Goal: Communication & Community: Answer question/provide support

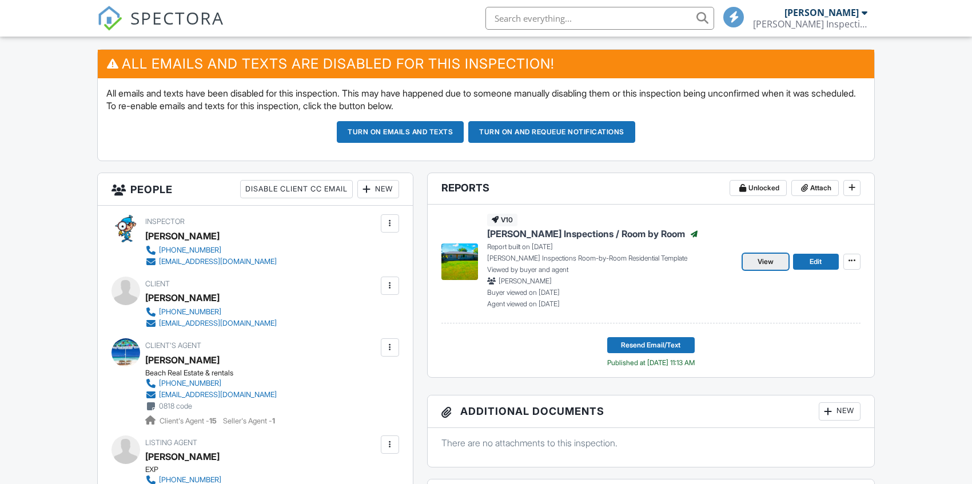
click at [765, 261] on span "View" at bounding box center [765, 261] width 16 height 11
click at [856, 259] on span at bounding box center [851, 260] width 11 height 11
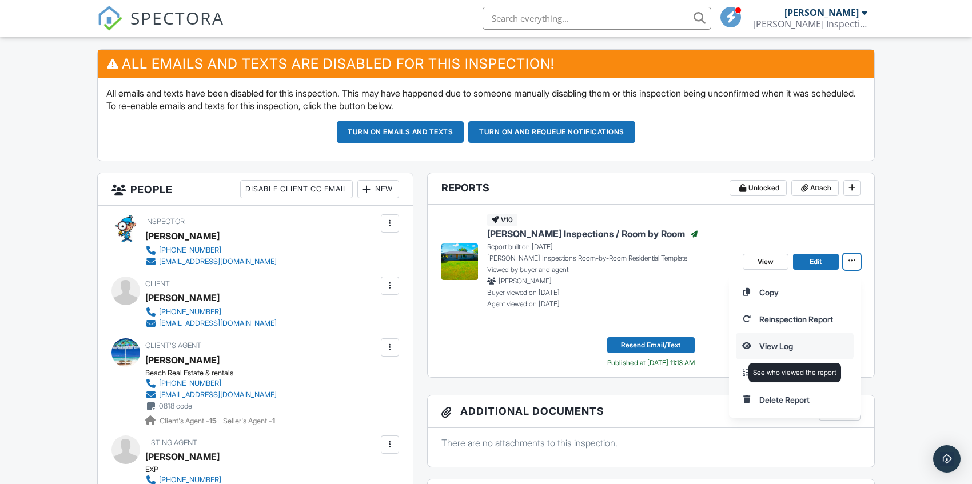
click at [778, 337] on input "View Log" at bounding box center [794, 346] width 117 height 26
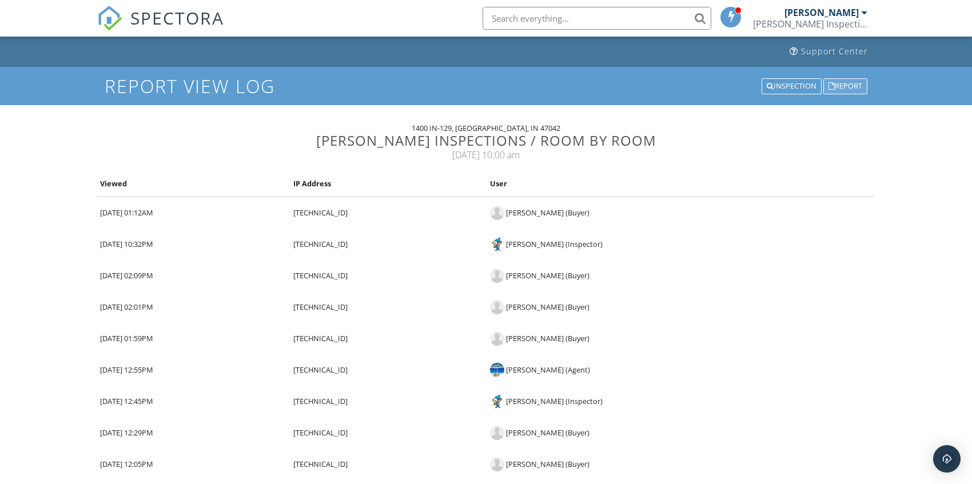
click at [844, 83] on div "Report" at bounding box center [845, 86] width 44 height 16
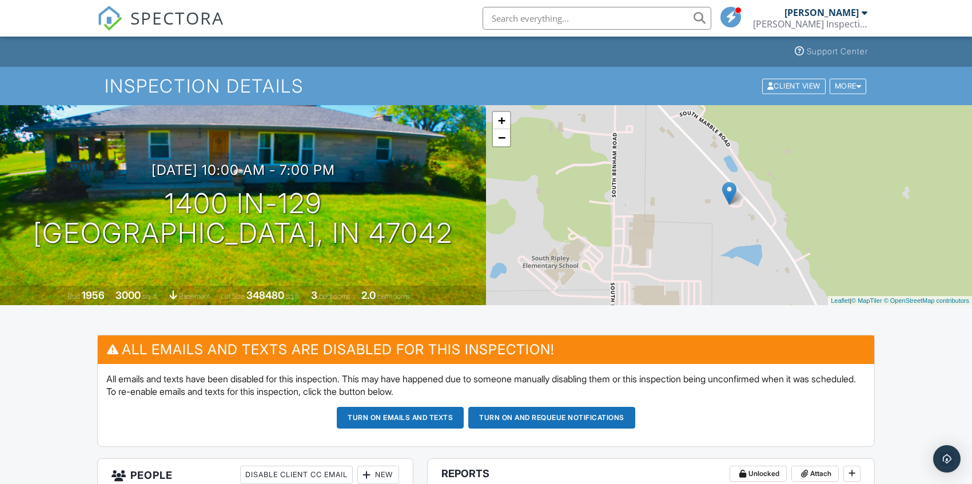
click at [170, 14] on span "SPECTORA" at bounding box center [177, 18] width 94 height 24
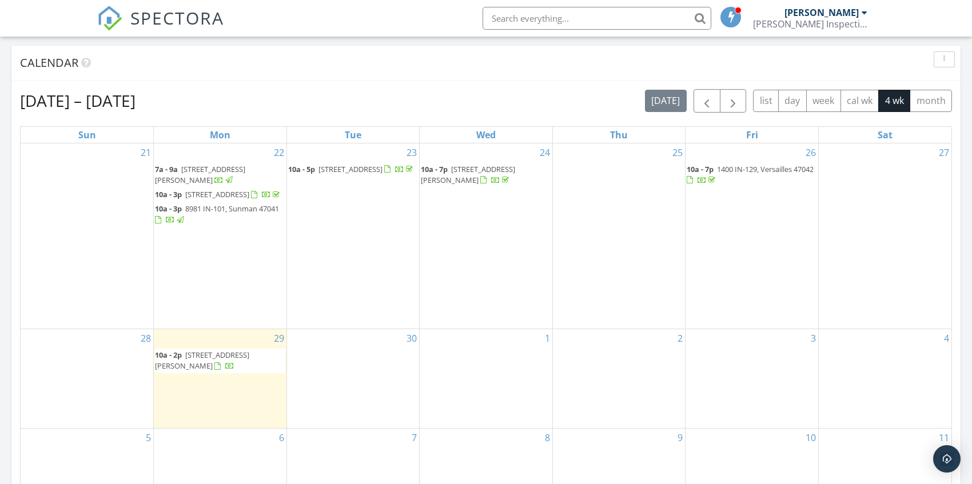
scroll to position [457, 0]
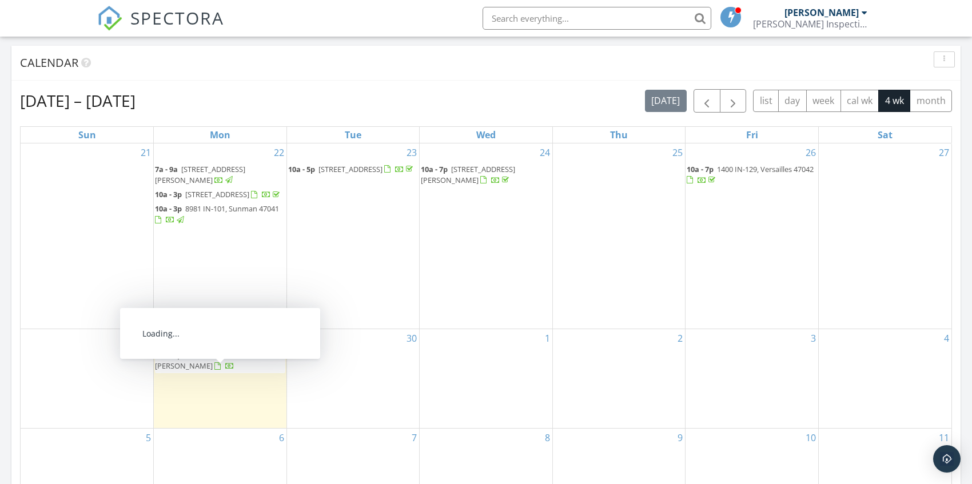
click at [227, 371] on span "409 S State St, North Vernon 47265" at bounding box center [202, 360] width 94 height 21
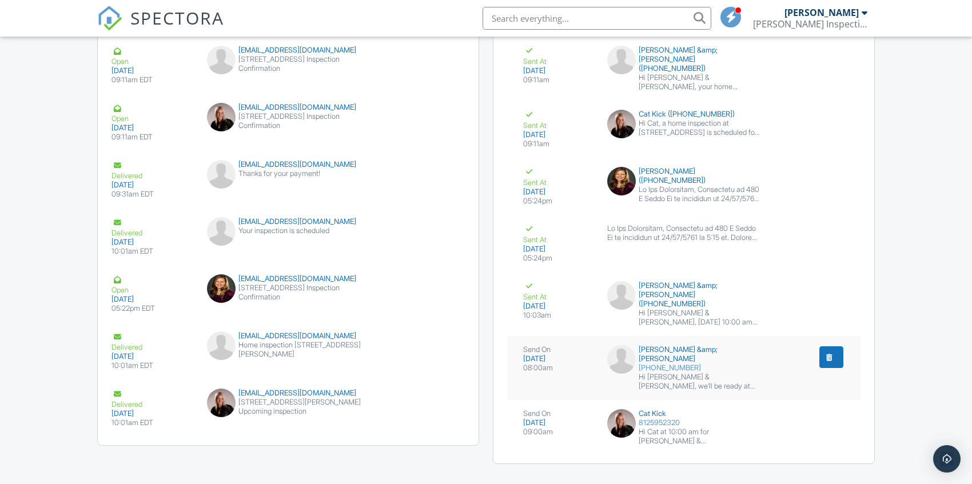
click at [737, 373] on div "Hi [PERSON_NAME] & [PERSON_NAME], we’ll be ready at 10:00 am for your inspectio…" at bounding box center [699, 382] width 122 height 18
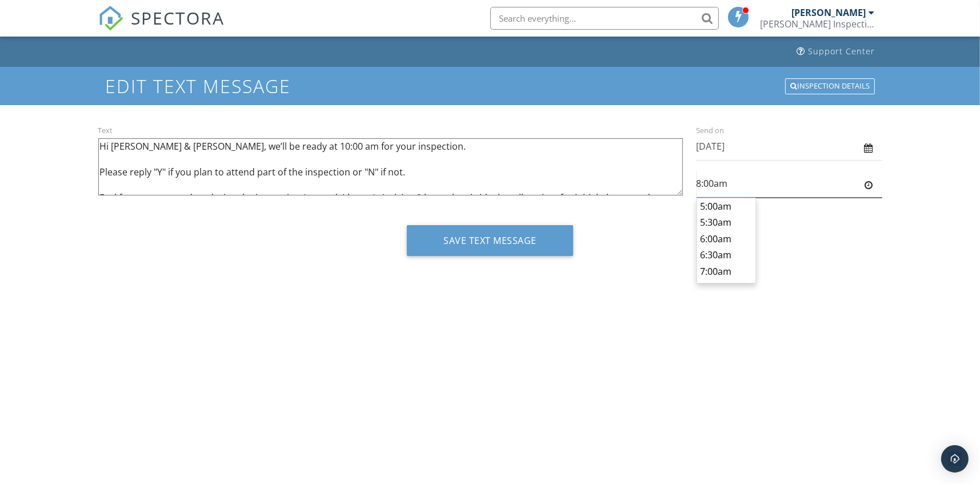
click at [766, 182] on input "8:00am" at bounding box center [790, 184] width 186 height 28
click at [725, 205] on body "SPECTORA Douglas Kloeker Kloeker Inspections Role: Inspector Change Role Dashbo…" at bounding box center [490, 238] width 980 height 476
click at [713, 187] on input "7:30am" at bounding box center [790, 184] width 186 height 28
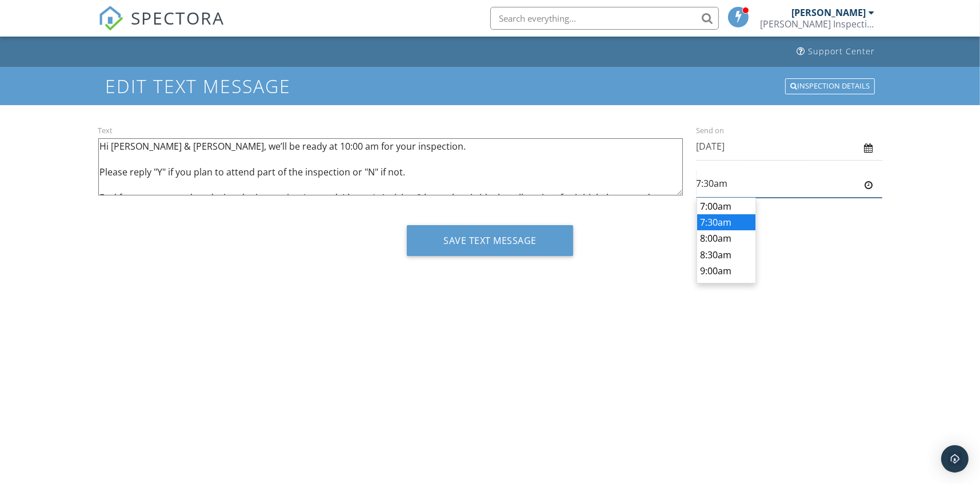
click at [706, 181] on input "7:30am" at bounding box center [790, 184] width 186 height 28
type input "7:53am"
click at [591, 161] on textarea "Hi [PERSON_NAME] & [PERSON_NAME], we’ll be ready at 10:00 am for your inspectio…" at bounding box center [390, 166] width 585 height 57
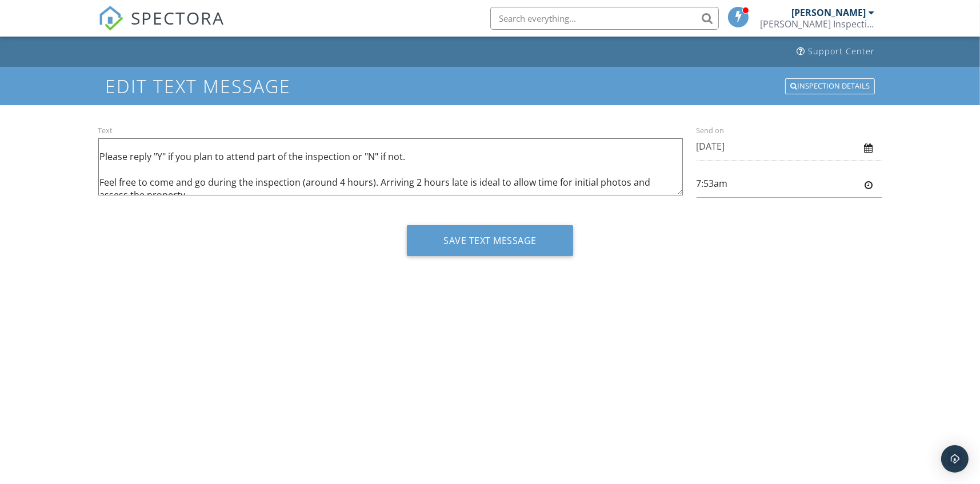
scroll to position [11, 0]
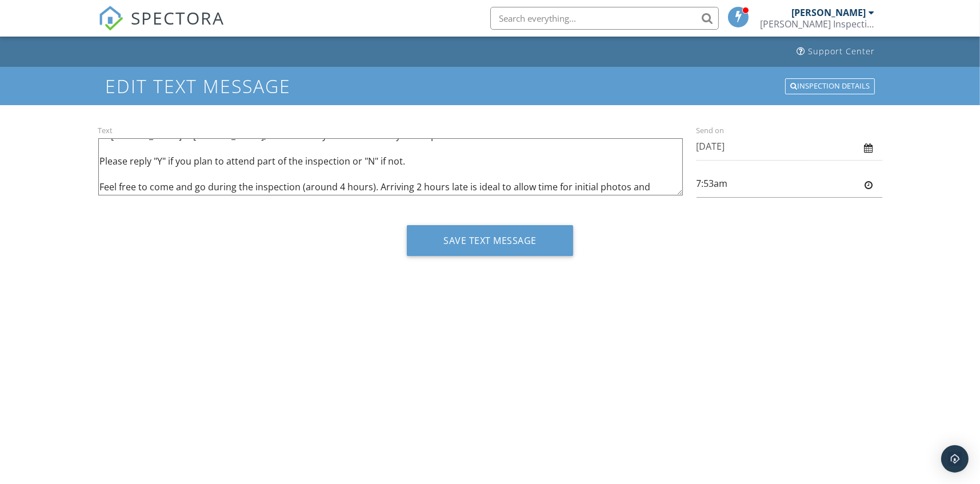
click at [595, 176] on textarea "Hi [PERSON_NAME] & [PERSON_NAME], we’ll be ready at 10:00 am for your inspectio…" at bounding box center [390, 166] width 585 height 57
click at [443, 182] on textarea "Hi [PERSON_NAME] & [PERSON_NAME], we’ll be ready at 10:00 am for your inspectio…" at bounding box center [390, 166] width 585 height 57
click at [453, 181] on textarea "Hi [PERSON_NAME] & [PERSON_NAME], we’ll be ready at 10:00 am for your inspectio…" at bounding box center [390, 166] width 585 height 57
click at [461, 181] on textarea "Hi [PERSON_NAME] & [PERSON_NAME], we’ll be ready at 10:00 am for your inspectio…" at bounding box center [390, 166] width 585 height 57
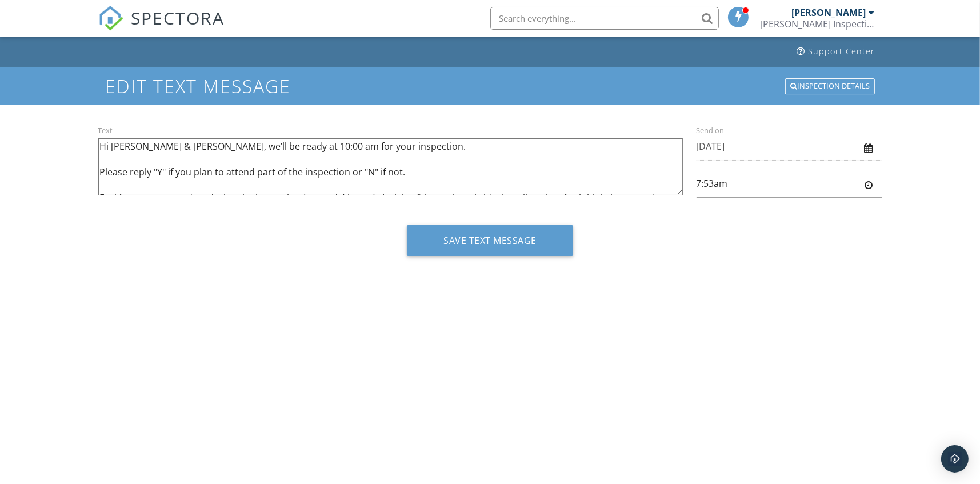
scroll to position [57, 0]
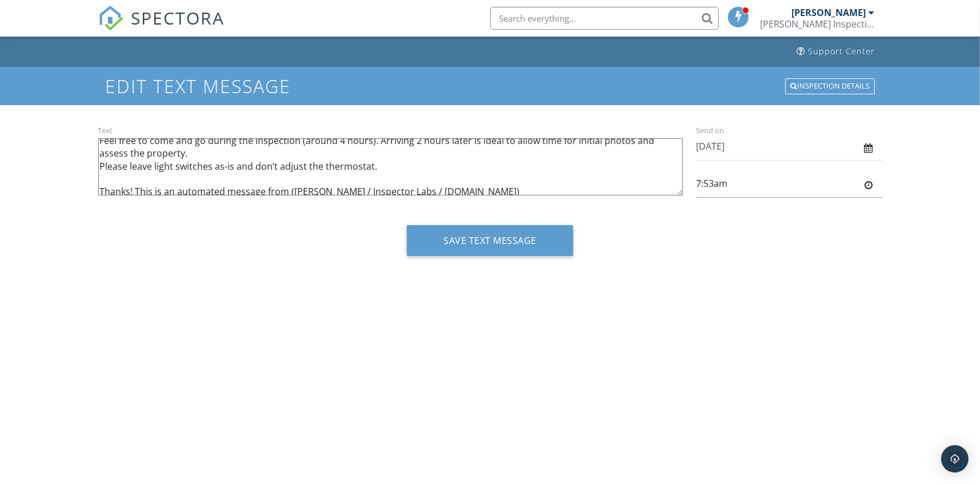
click at [358, 147] on textarea "Hi [PERSON_NAME] & [PERSON_NAME], we’ll be ready at 10:00 am for your inspectio…" at bounding box center [390, 166] width 585 height 57
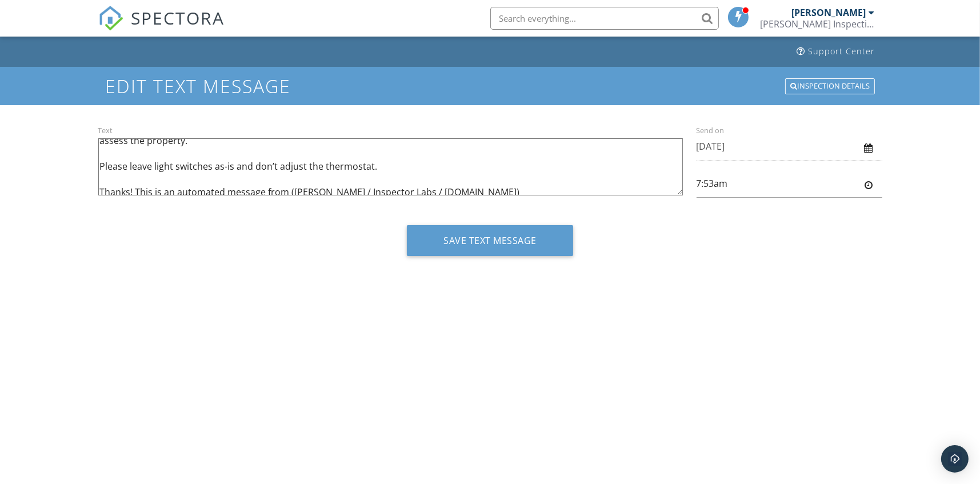
scroll to position [13, 0]
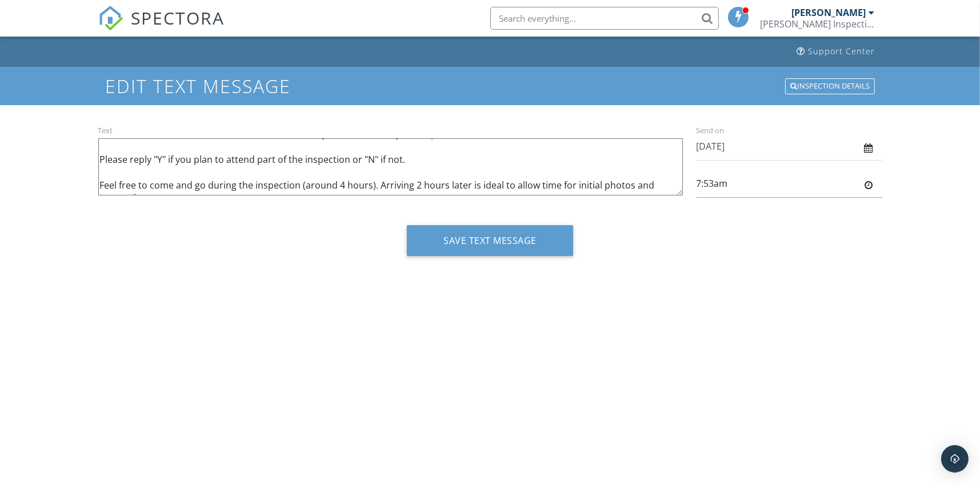
click at [378, 185] on textarea "Hi [PERSON_NAME] & [PERSON_NAME], we’ll be ready at 10:00 am for your inspectio…" at bounding box center [390, 166] width 585 height 57
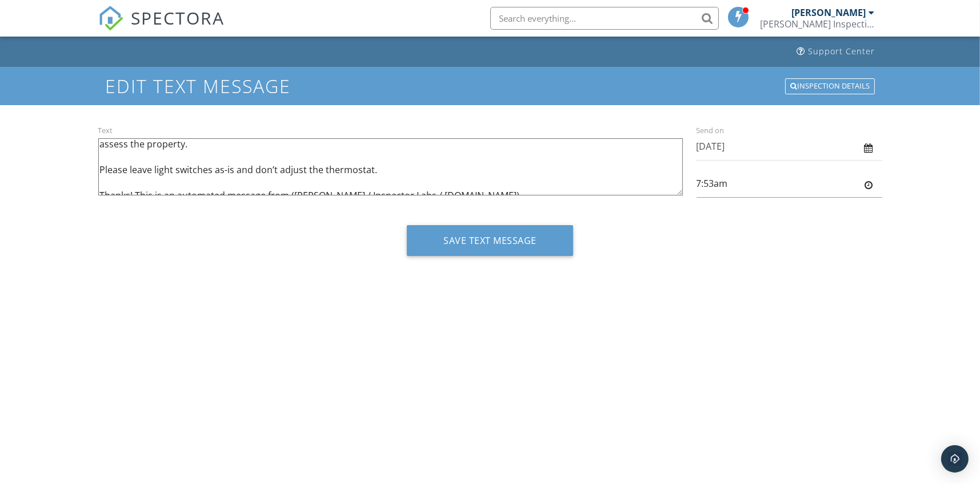
scroll to position [74, 0]
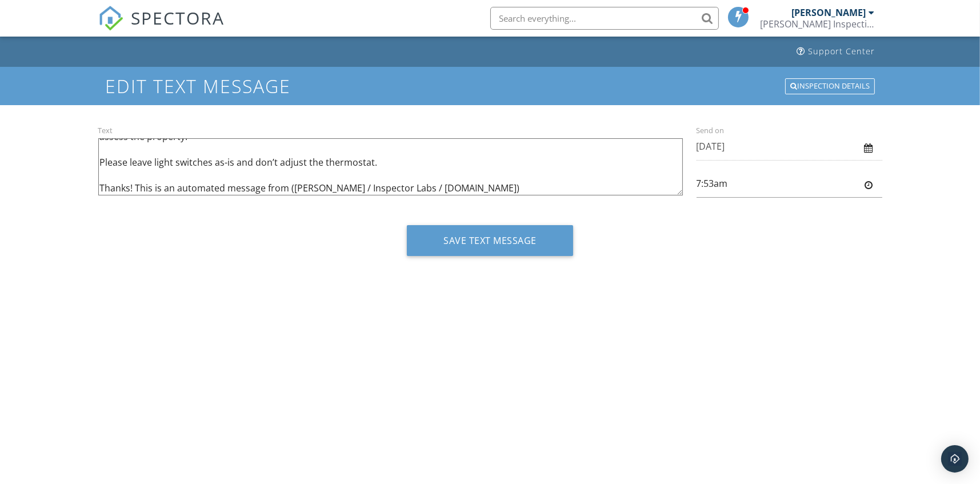
type textarea "Hi [PERSON_NAME] & [PERSON_NAME], we’ll be ready at 10:00 am for your inspectio…"
click at [801, 185] on input "7:53am" at bounding box center [790, 184] width 186 height 28
click at [710, 181] on input "7:53am" at bounding box center [790, 184] width 186 height 28
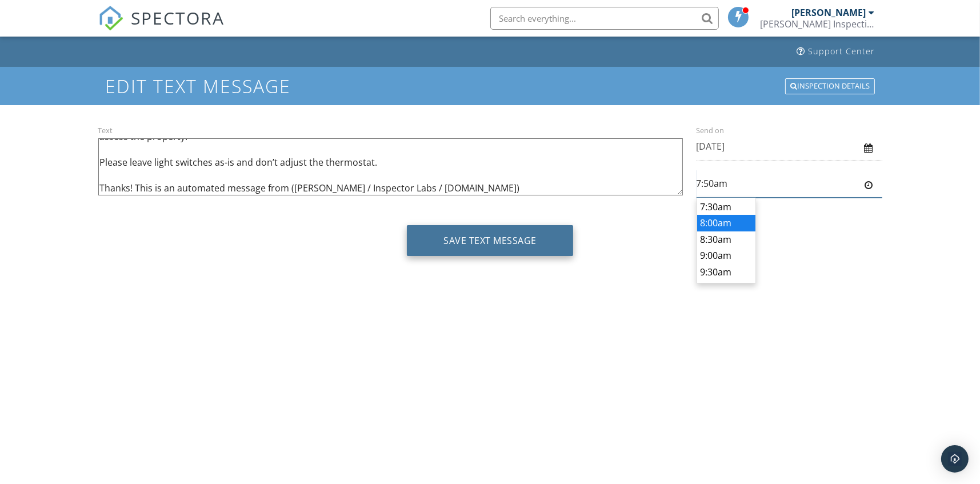
type input "7:50am"
click at [477, 230] on button "Save Text Message" at bounding box center [490, 240] width 166 height 31
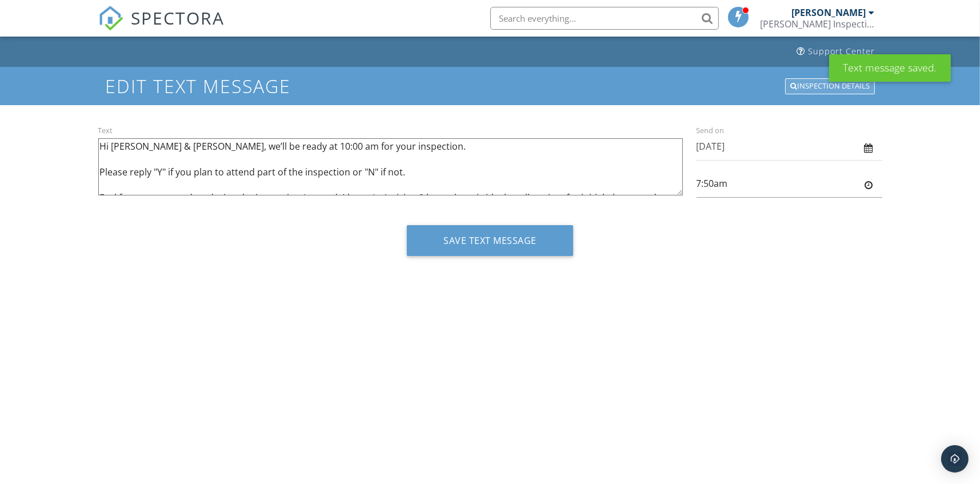
click at [811, 87] on div "Inspection Details" at bounding box center [830, 86] width 90 height 16
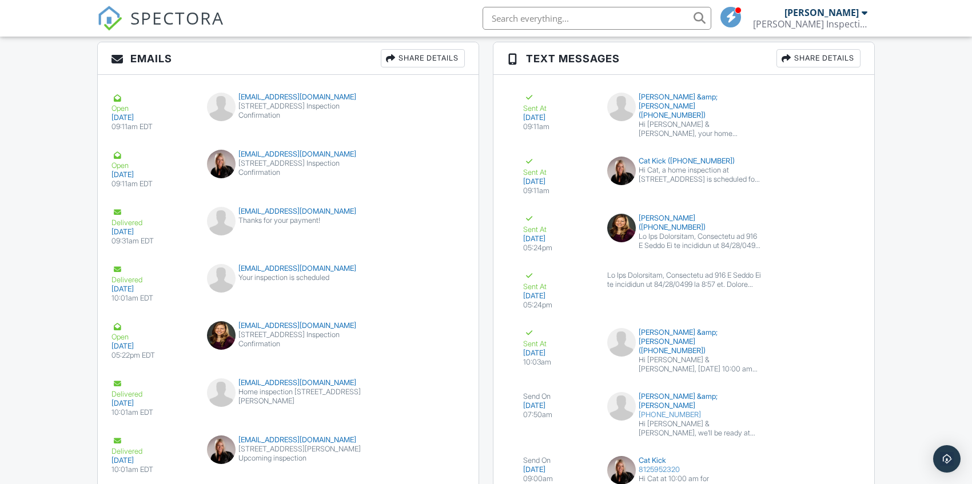
scroll to position [1475, 0]
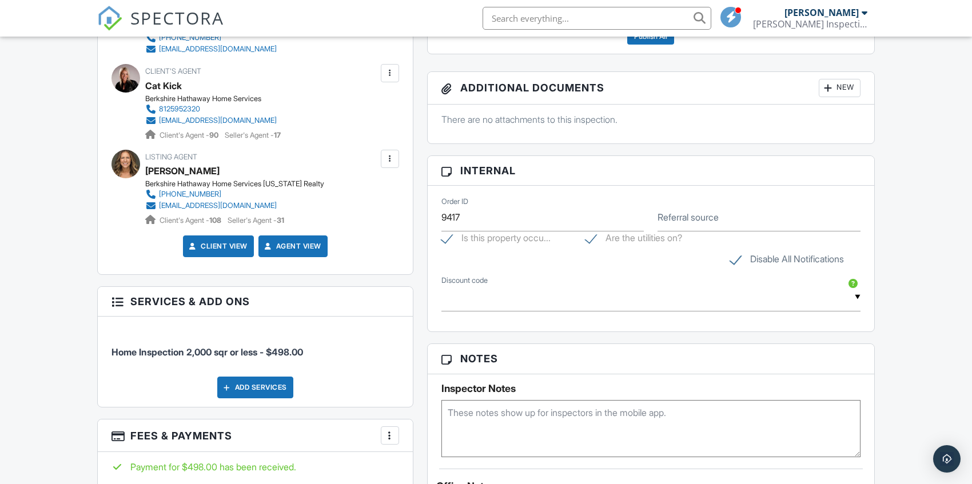
scroll to position [331, 0]
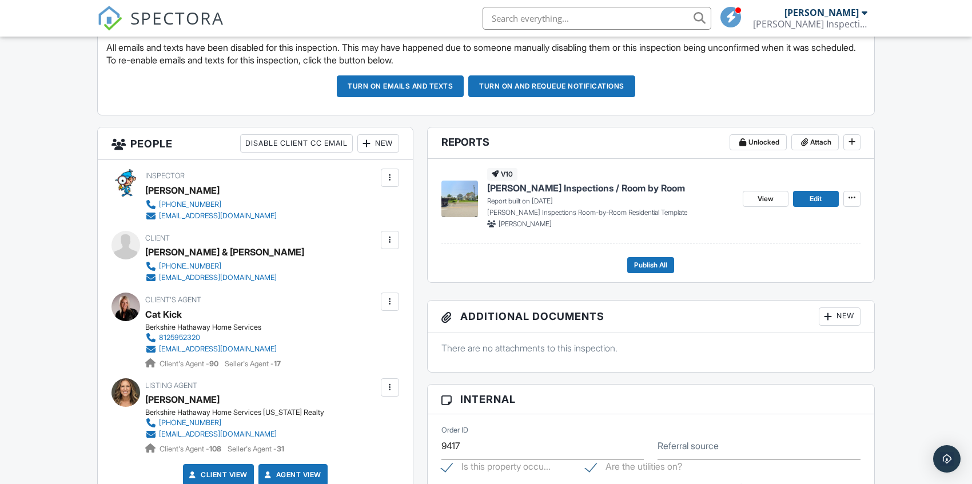
click at [382, 386] on div at bounding box center [390, 387] width 18 height 18
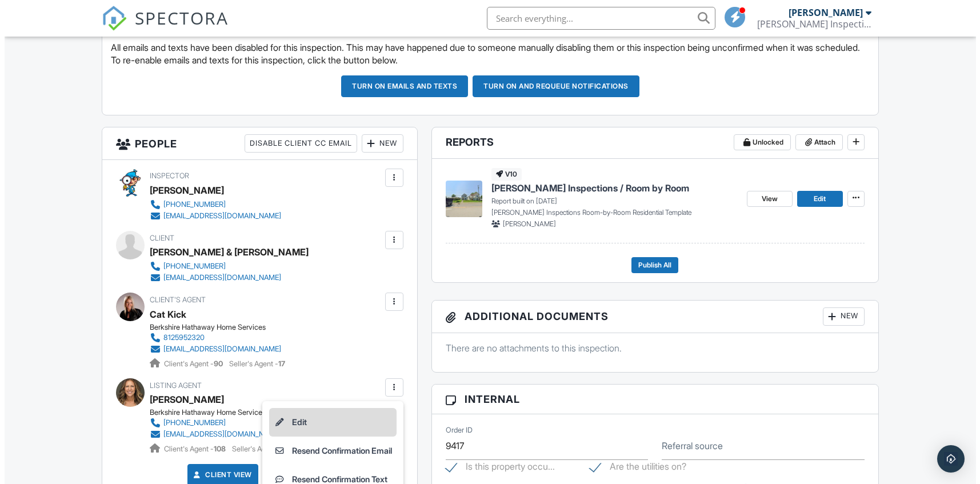
scroll to position [389, 0]
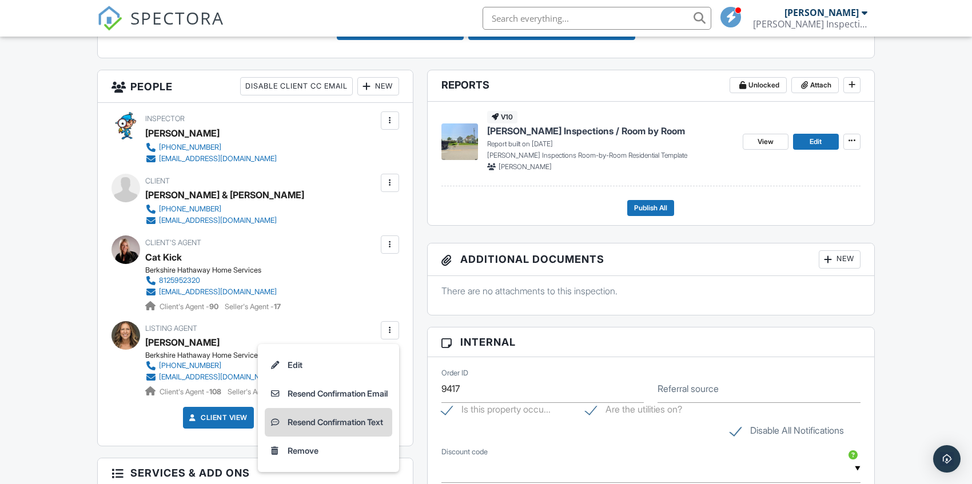
click at [363, 415] on li "Resend Confirmation Text" at bounding box center [328, 422] width 127 height 29
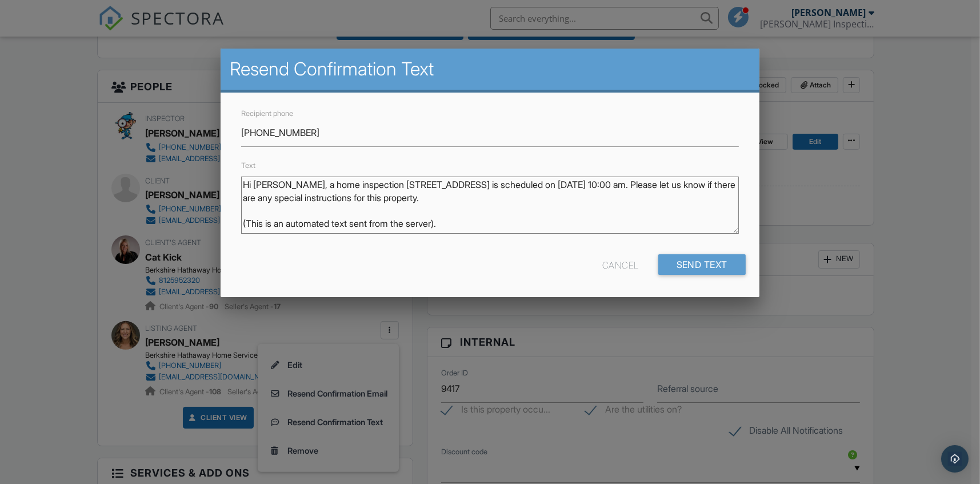
click at [562, 182] on textarea "Hi Jen, a home inspection at409 S State St is scheduled on 09/29/2025 at 10:00 …" at bounding box center [490, 205] width 498 height 57
click at [572, 185] on textarea "Hi Jen, a home inspection at409 S State St is scheduled on 09/29/2025 at 10:00 …" at bounding box center [490, 205] width 498 height 57
click at [570, 202] on textarea "Hi Jen, a home inspection at409 S State St is scheduled on 09/29/2025 at 10:00 …" at bounding box center [490, 205] width 498 height 57
drag, startPoint x: 552, startPoint y: 180, endPoint x: 486, endPoint y: 183, distance: 65.2
click at [486, 183] on textarea "Hi Jen, a home inspection at409 S State St is scheduled on 09/29/2025 at 10:00 …" at bounding box center [490, 205] width 498 height 57
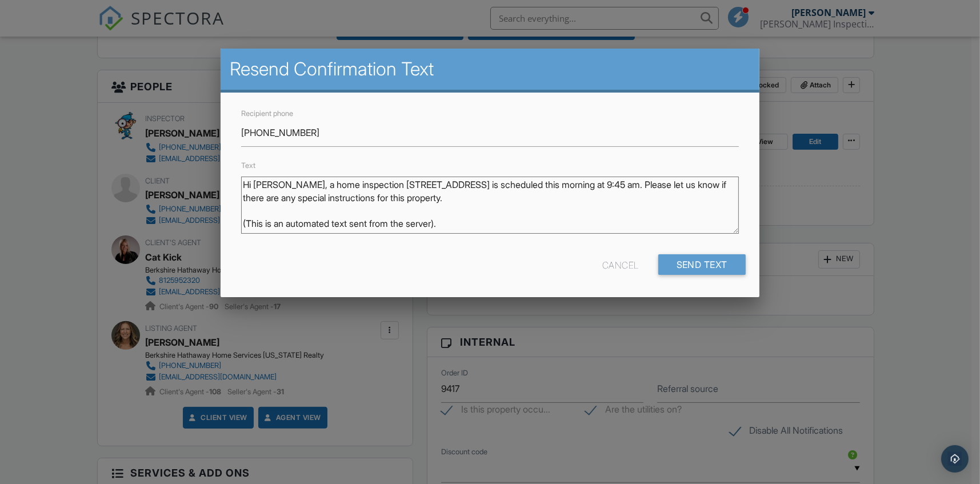
click at [552, 198] on textarea "Hi Jen, a home inspection at409 S State St is scheduled on 09/29/2025 at 10:00 …" at bounding box center [490, 205] width 498 height 57
click at [672, 185] on textarea "Hi Jen, a home inspection at409 S State St is scheduled on 09/29/2025 at 10:00 …" at bounding box center [490, 205] width 498 height 57
drag, startPoint x: 245, startPoint y: 198, endPoint x: 255, endPoint y: 197, distance: 10.4
click at [255, 197] on textarea "Hi Jen, a home inspection at409 S State St is scheduled on 09/29/2025 at 10:00 …" at bounding box center [490, 205] width 498 height 57
click at [242, 197] on textarea "Hi Jen, a home inspection at409 S State St is scheduled on 09/29/2025 at 10:00 …" at bounding box center [490, 205] width 498 height 57
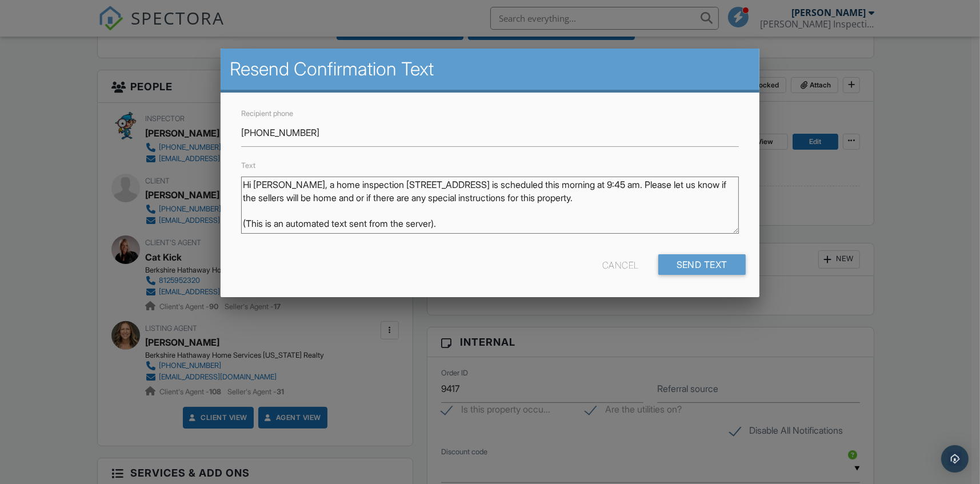
click at [352, 174] on div "Text Hi Jen, a home inspection at409 S State St is scheduled on 09/29/2025 at 1…" at bounding box center [490, 200] width 512 height 85
click at [468, 211] on textarea "Hi Jen, a home inspection at409 S State St is scheduled on 09/29/2025 at 10:00 …" at bounding box center [490, 205] width 498 height 57
click at [584, 202] on textarea "Hi Jen, a home inspection at409 S State St is scheduled on 09/29/2025 at 10:00 …" at bounding box center [490, 205] width 498 height 57
drag, startPoint x: 594, startPoint y: 198, endPoint x: 236, endPoint y: 173, distance: 358.7
click at [236, 173] on div "Text Hi Jen, a home inspection at409 S State St is scheduled on 09/29/2025 at 1…" at bounding box center [490, 200] width 512 height 85
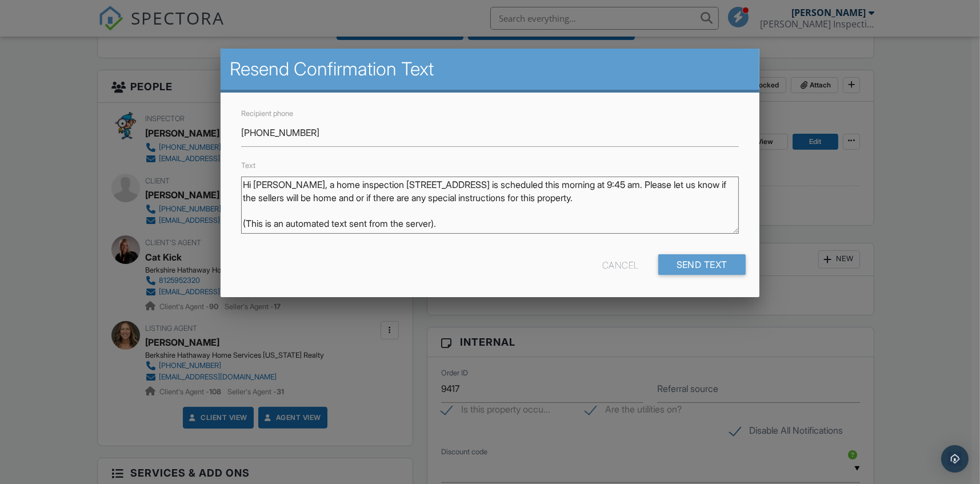
paste textarea "Good morning, Jen! We’re set for the inspection at 409 S State St at 9:45 AM. C…"
click at [558, 189] on textarea "Hi Jen, a home inspection at409 S State St is scheduled on 09/29/2025 at 10:00 …" at bounding box center [490, 205] width 498 height 57
click at [555, 199] on textarea "Hi Jen, a home inspection at409 S State St is scheduled on 09/29/2025 at 10:00 …" at bounding box center [490, 205] width 498 height 57
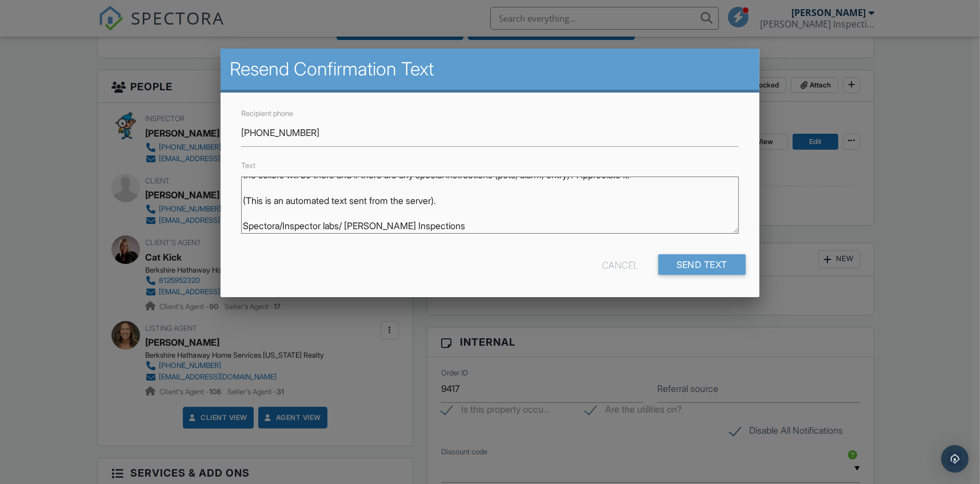
scroll to position [0, 0]
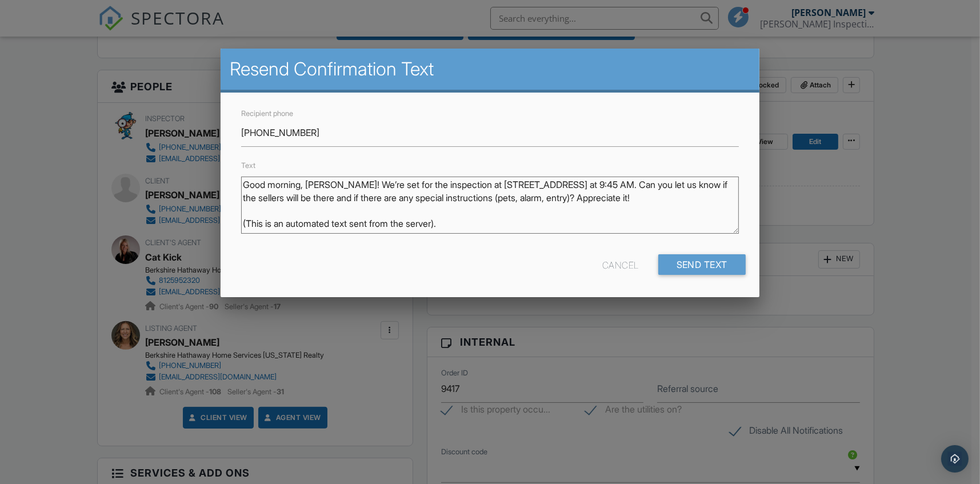
click at [575, 183] on textarea "Hi Jen, a home inspection at409 S State St is scheduled on 09/29/2025 at 10:00 …" at bounding box center [490, 205] width 498 height 57
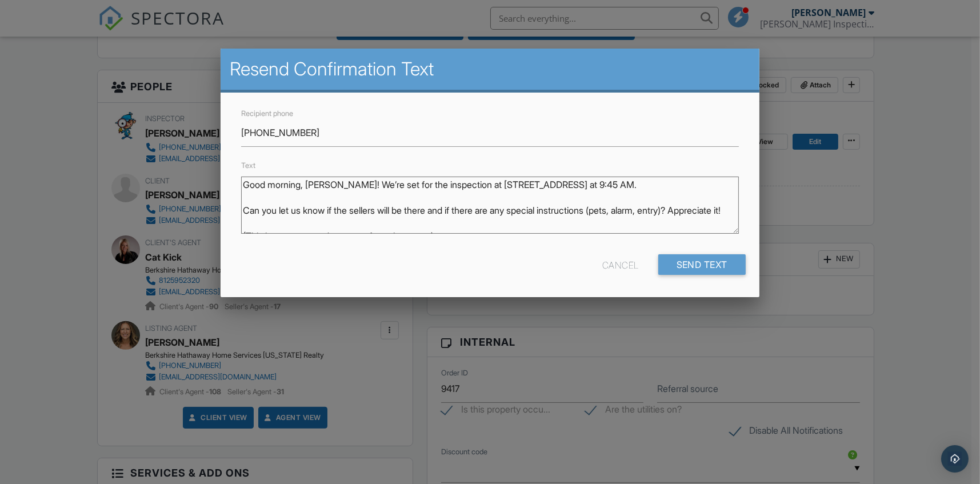
click at [415, 210] on textarea "Hi Jen, a home inspection at409 S State St is scheduled on 09/29/2025 at 10:00 …" at bounding box center [490, 205] width 498 height 57
drag, startPoint x: 475, startPoint y: 229, endPoint x: 231, endPoint y: 170, distance: 250.5
click at [231, 170] on div "Recipient phone 812 521 7361 Text Hi Jen, a home inspection at409 S State St is…" at bounding box center [490, 195] width 539 height 205
type textarea "Good morning, Jen! We’re set for the inspection at 409 S State St at 9:45 AM. C…"
click at [729, 263] on input "Send Text" at bounding box center [702, 264] width 88 height 21
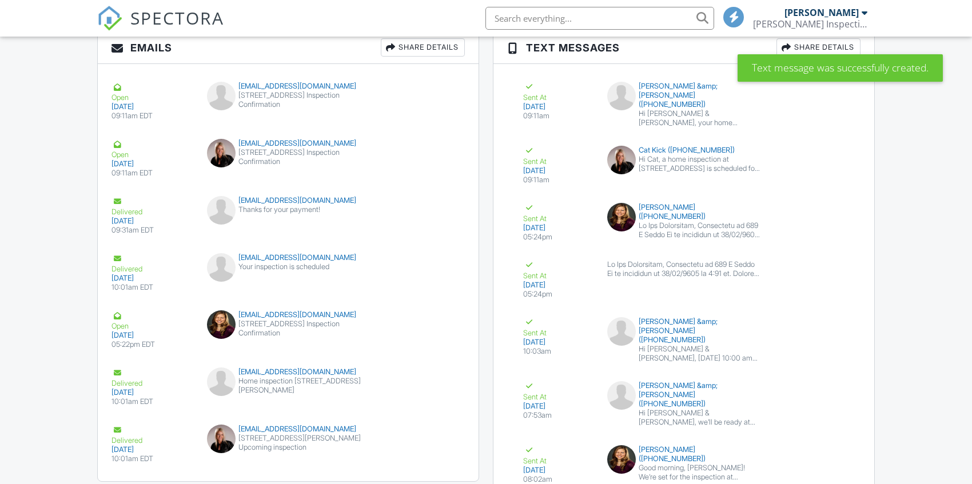
scroll to position [1529, 0]
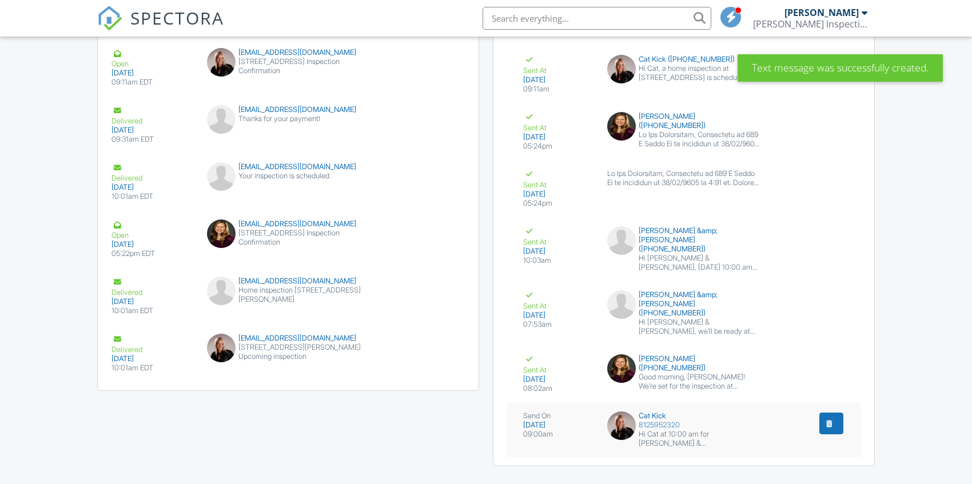
click at [698, 430] on div "Hi Cat at 10:00 am for Dave & Norma's inspection at 409 S State St, North Verno…" at bounding box center [699, 439] width 122 height 18
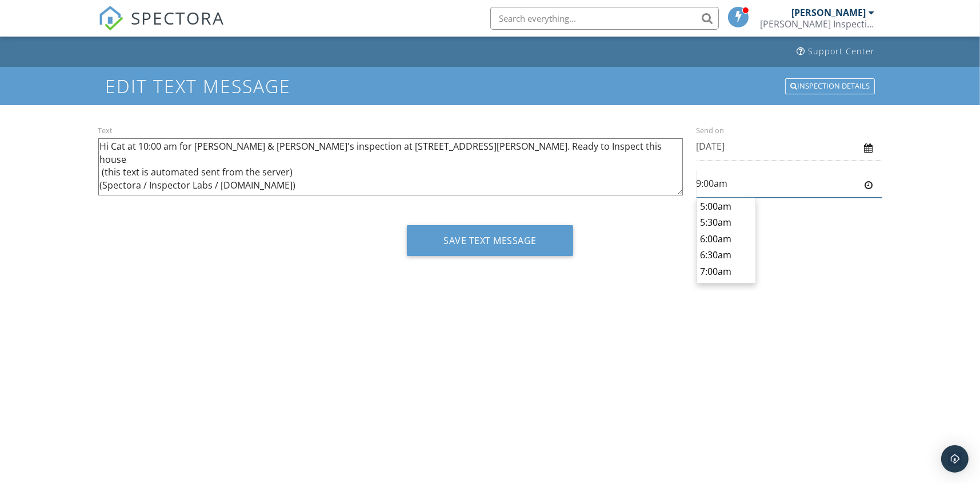
click at [757, 185] on input "9:00am" at bounding box center [790, 184] width 186 height 28
click at [724, 233] on body "SPECTORA [PERSON_NAME] Inspections Role: Inspector Change Role Dashboard New In…" at bounding box center [490, 238] width 980 height 476
click at [788, 174] on input "9:30am" at bounding box center [790, 184] width 186 height 28
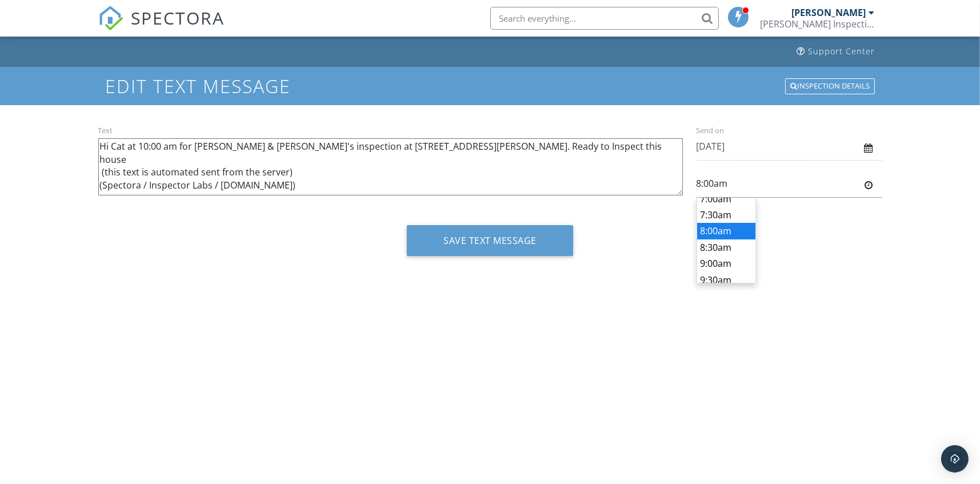
click at [729, 224] on body "SPECTORA [PERSON_NAME] Inspections Role: Inspector Change Role Dashboard New In…" at bounding box center [490, 238] width 980 height 476
click at [706, 185] on input "8:00am" at bounding box center [790, 184] width 186 height 28
type input "8:04am"
click at [858, 225] on div "Save Text Message" at bounding box center [490, 244] width 784 height 39
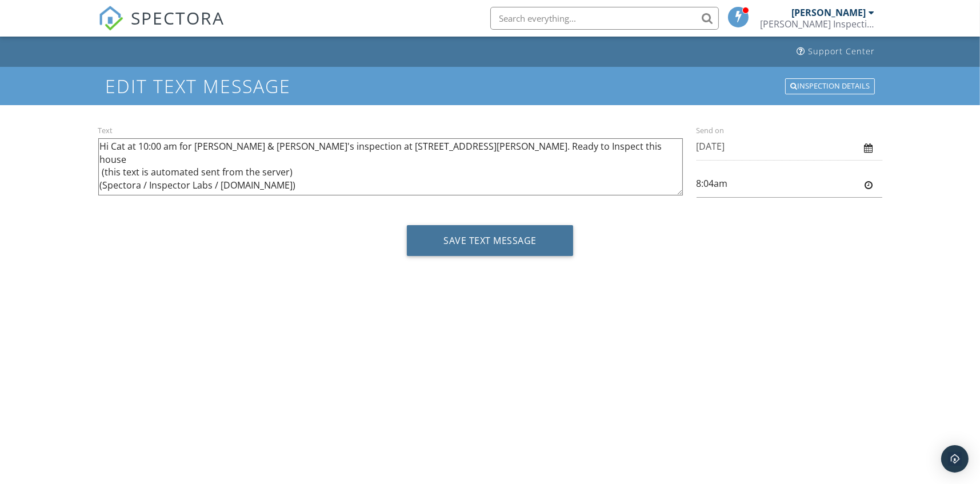
click at [529, 253] on button "Save Text Message" at bounding box center [490, 240] width 166 height 31
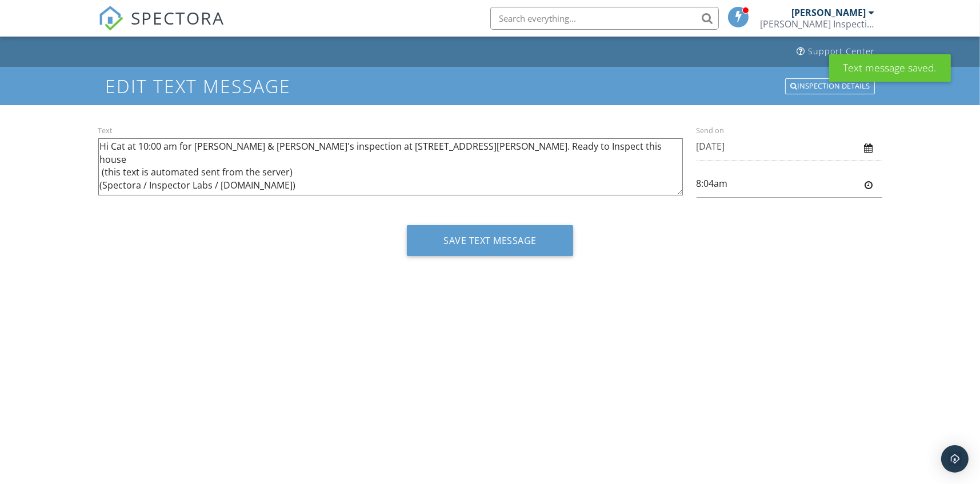
click at [201, 11] on span "SPECTORA" at bounding box center [178, 18] width 94 height 24
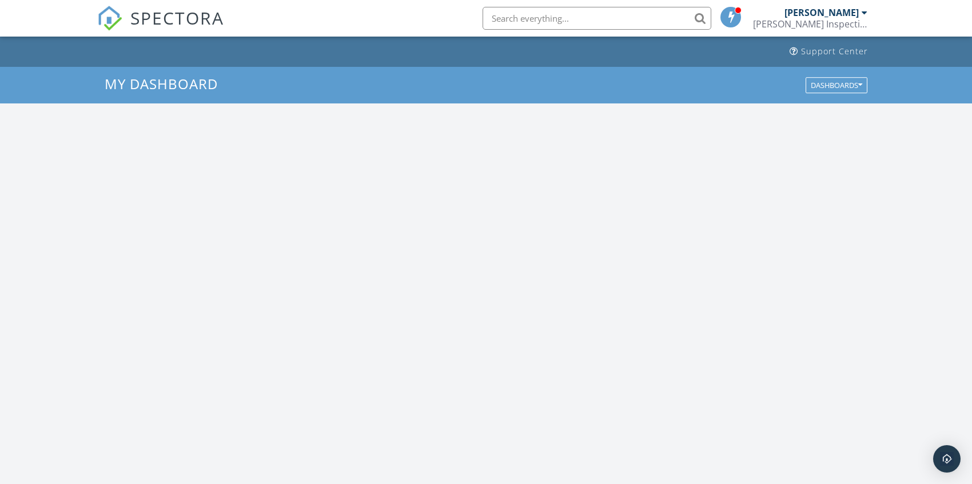
scroll to position [1057, 989]
